Goal: Information Seeking & Learning: Check status

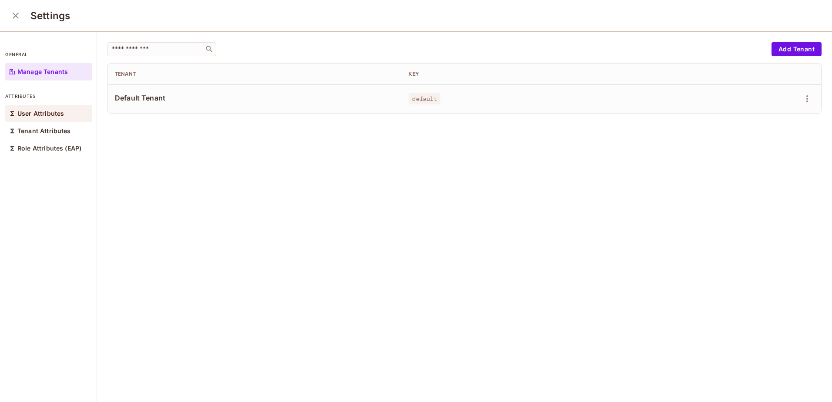
click at [34, 111] on p "User Attributes" at bounding box center [40, 113] width 47 height 7
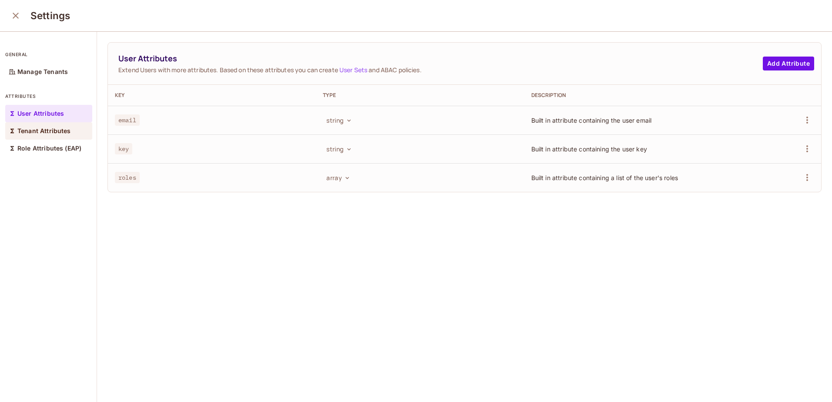
click at [33, 131] on p "Tenant Attributes" at bounding box center [43, 130] width 53 height 7
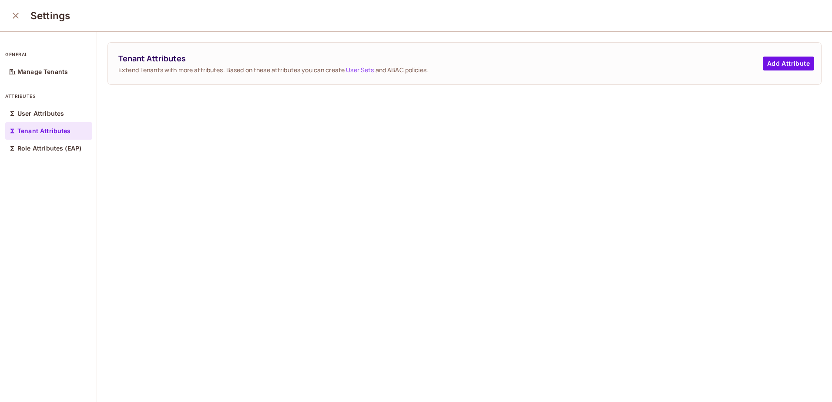
click at [190, 147] on div "Tenant Attributes Extend Tenants with more attributes. Based on these attribute…" at bounding box center [464, 217] width 735 height 371
click at [27, 72] on p "Manage Tenants" at bounding box center [42, 71] width 50 height 7
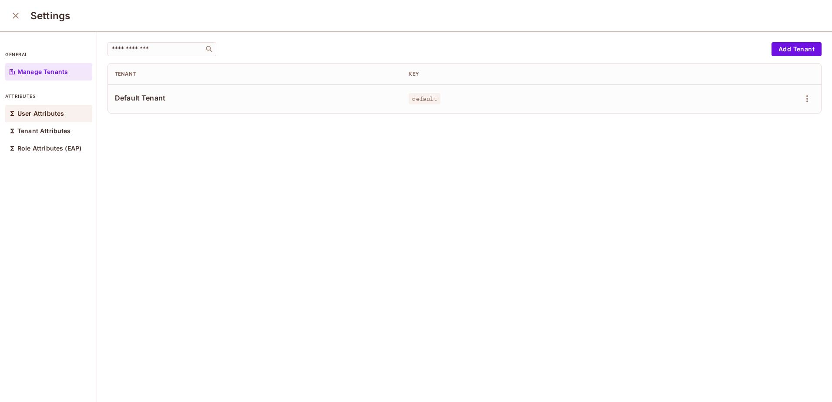
click at [30, 115] on p "User Attributes" at bounding box center [40, 113] width 47 height 7
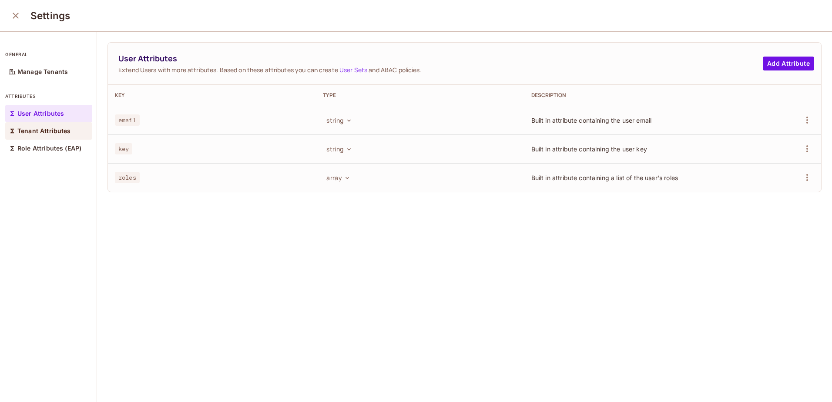
click at [33, 132] on p "Tenant Attributes" at bounding box center [43, 130] width 53 height 7
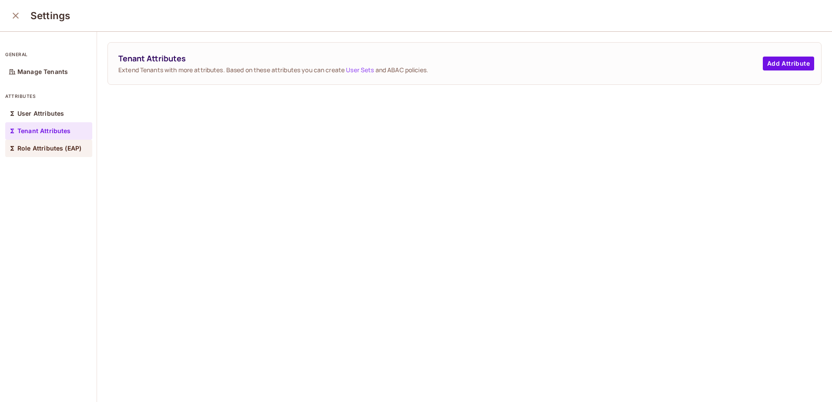
click at [34, 150] on p "Role Attributes (EAP)" at bounding box center [49, 148] width 64 height 7
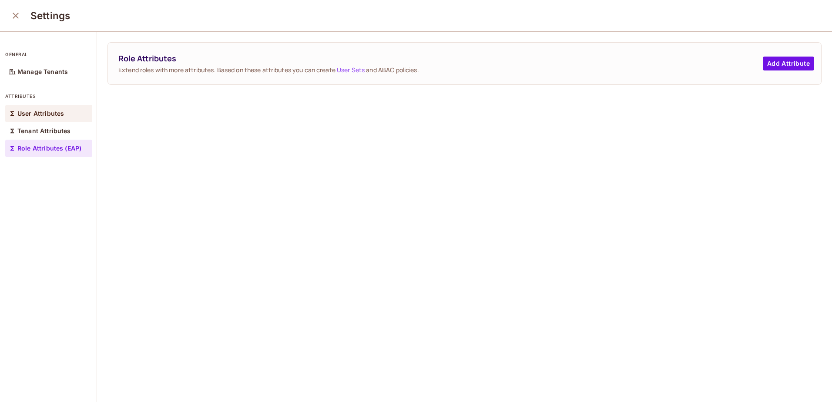
click at [31, 114] on p "User Attributes" at bounding box center [40, 113] width 47 height 7
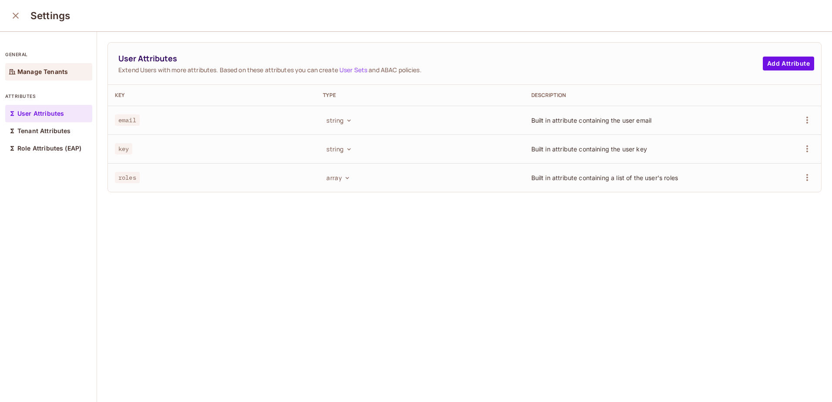
click at [34, 69] on p "Manage Tenants" at bounding box center [42, 71] width 50 height 7
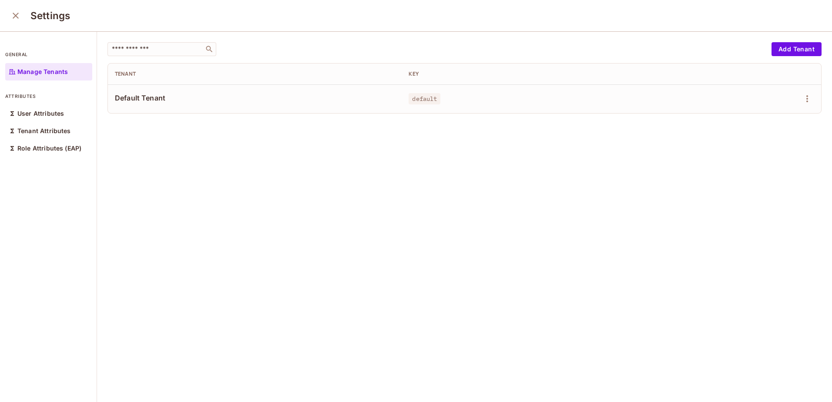
click at [13, 17] on icon "close" at bounding box center [15, 15] width 10 height 10
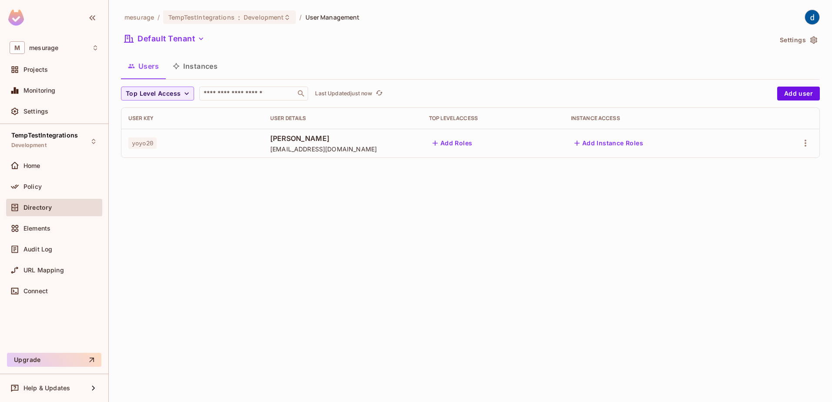
click at [234, 245] on div "mesurage / TempTestIntegrations : Development / User Management Default Tenant …" at bounding box center [470, 201] width 723 height 402
click at [25, 186] on span "Policy" at bounding box center [32, 186] width 18 height 7
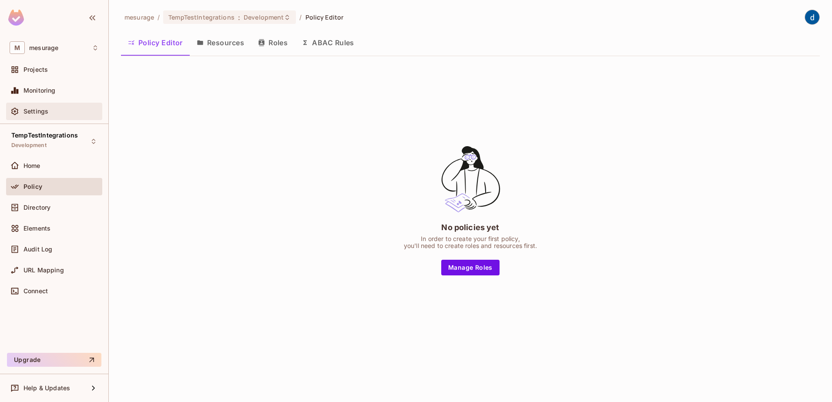
click at [27, 110] on span "Settings" at bounding box center [35, 111] width 25 height 7
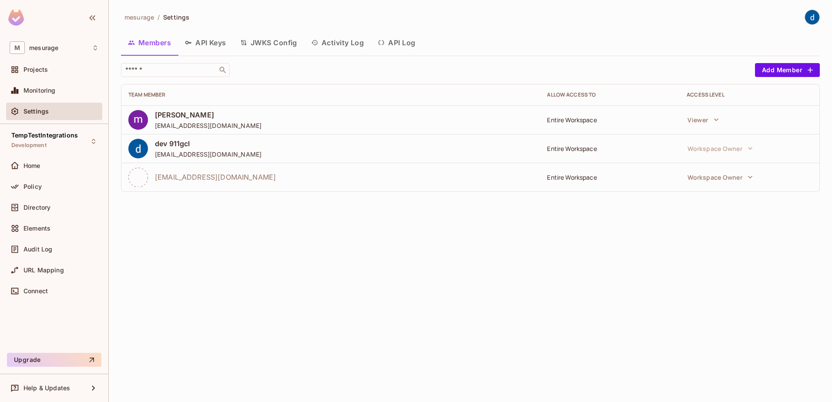
click at [404, 43] on button "API Log" at bounding box center [396, 43] width 51 height 22
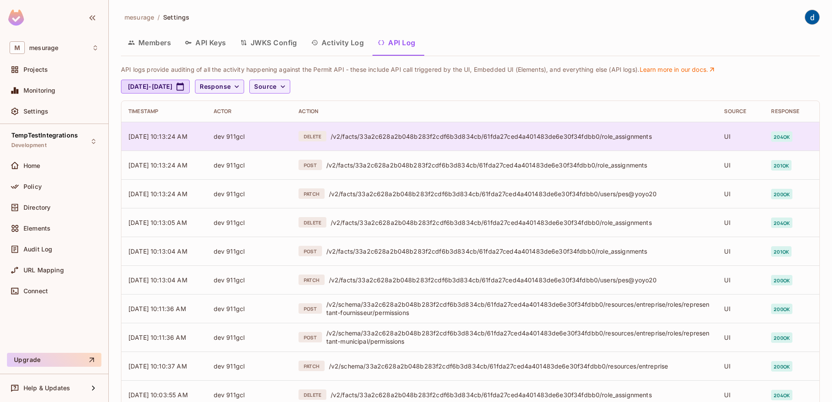
click at [463, 136] on div "/v2/facts/33a2c628a2b048b283f2cdf6b3d834cb/61fda27ced4a401483de6e30f34fdbb0/rol…" at bounding box center [521, 136] width 380 height 8
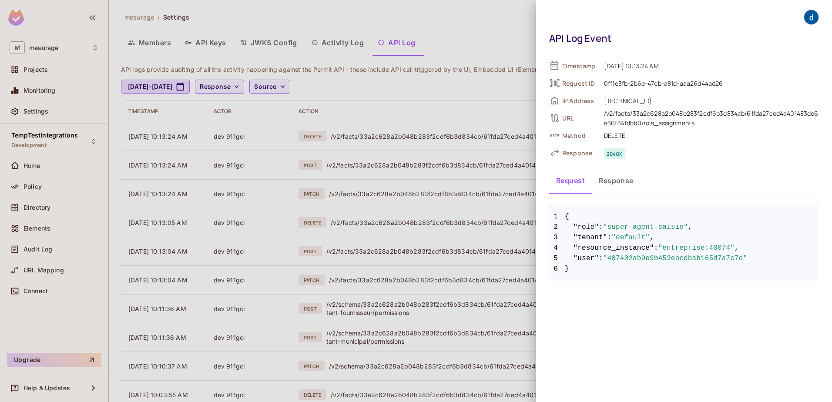
click at [440, 145] on div at bounding box center [416, 201] width 832 height 402
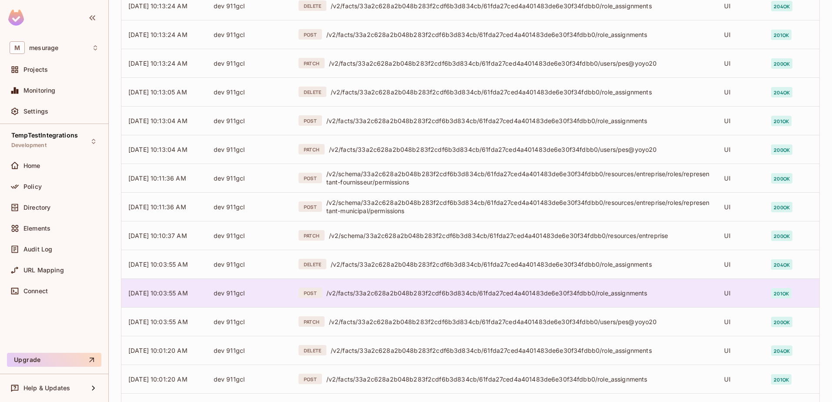
scroll to position [174, 0]
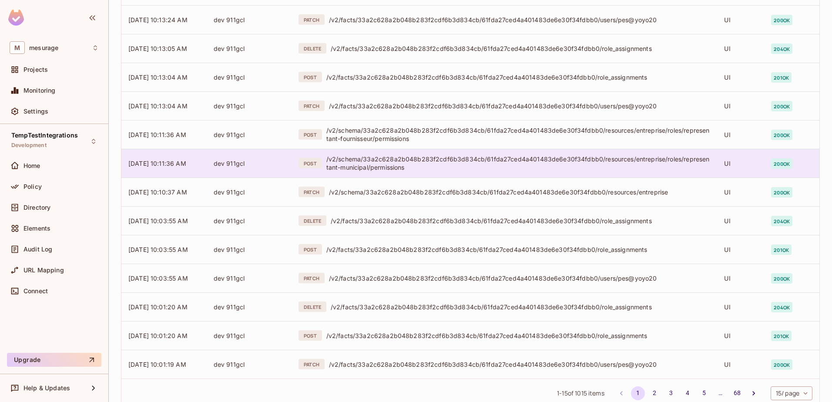
click at [382, 162] on div "/v2/schema/33a2c628a2b048b283f2cdf6b3d834cb/61fda27ced4a401483de6e30f34fdbb0/re…" at bounding box center [518, 163] width 384 height 17
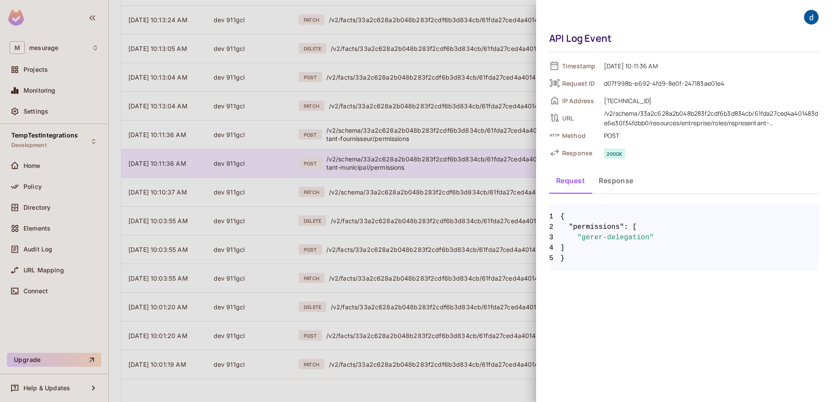
click at [382, 162] on div at bounding box center [416, 201] width 832 height 402
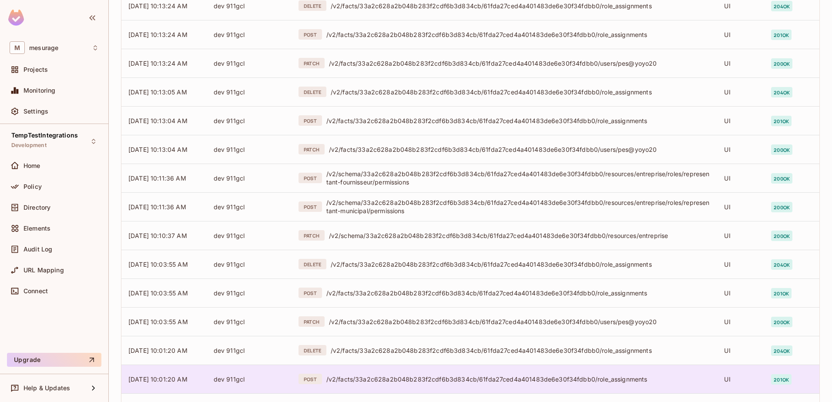
scroll to position [199, 0]
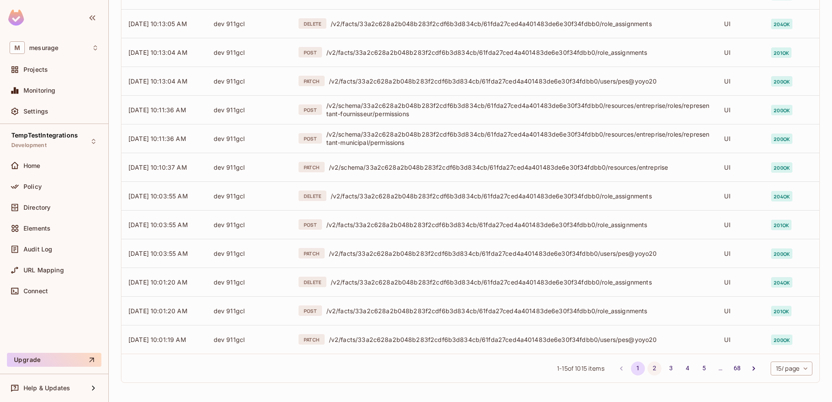
click at [647, 367] on button "2" at bounding box center [654, 368] width 14 height 14
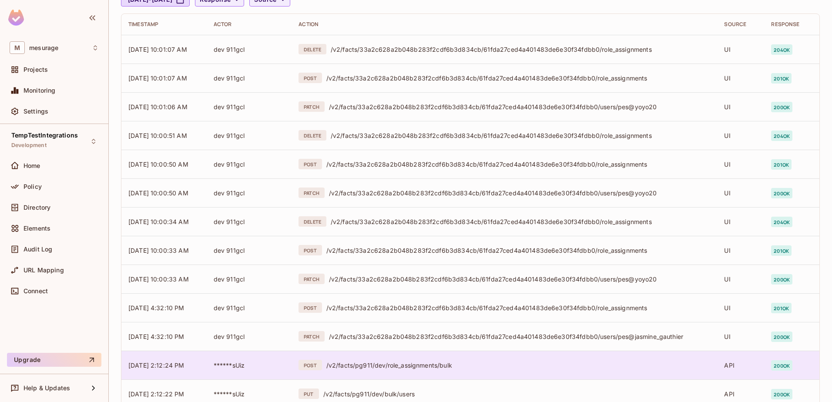
scroll to position [174, 0]
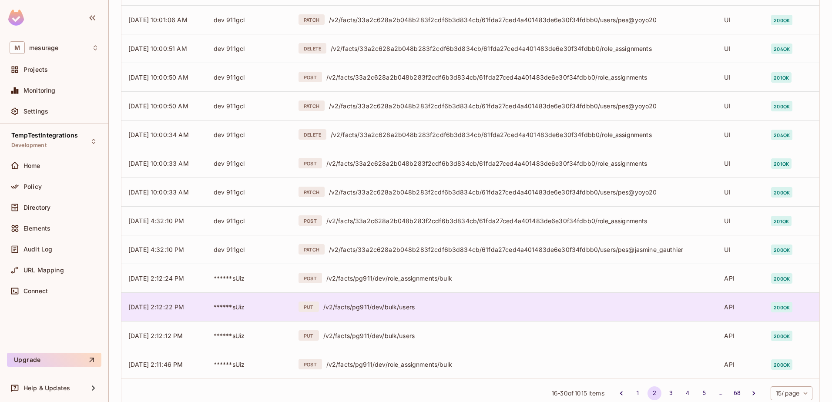
click at [384, 307] on div "/v2/facts/pg911/dev/bulk/users" at bounding box center [516, 307] width 387 height 8
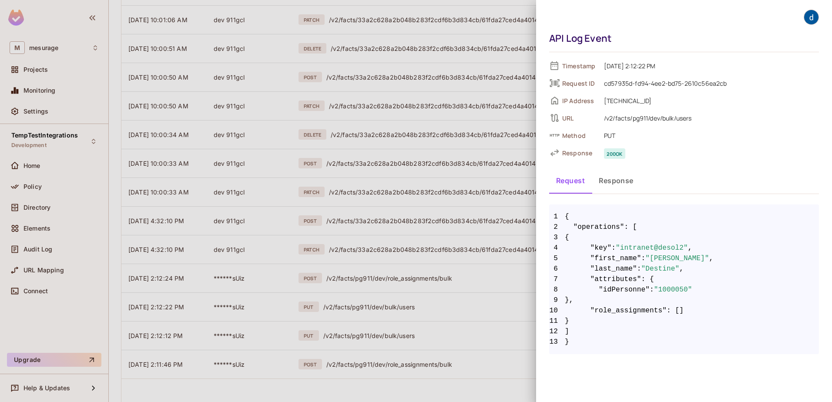
click at [447, 397] on div at bounding box center [416, 201] width 832 height 402
